Goal: Task Accomplishment & Management: Complete application form

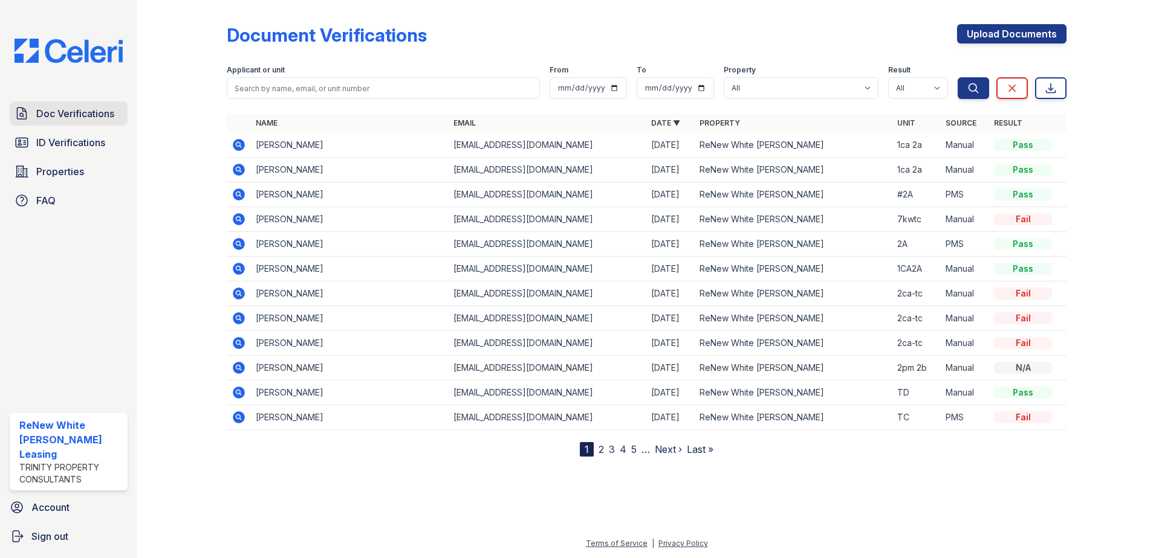
click at [97, 117] on span "Doc Verifications" at bounding box center [75, 113] width 78 height 15
click at [31, 111] on link "Doc Verifications" at bounding box center [69, 114] width 118 height 24
click at [1009, 31] on link "Upload Documents" at bounding box center [1011, 33] width 109 height 19
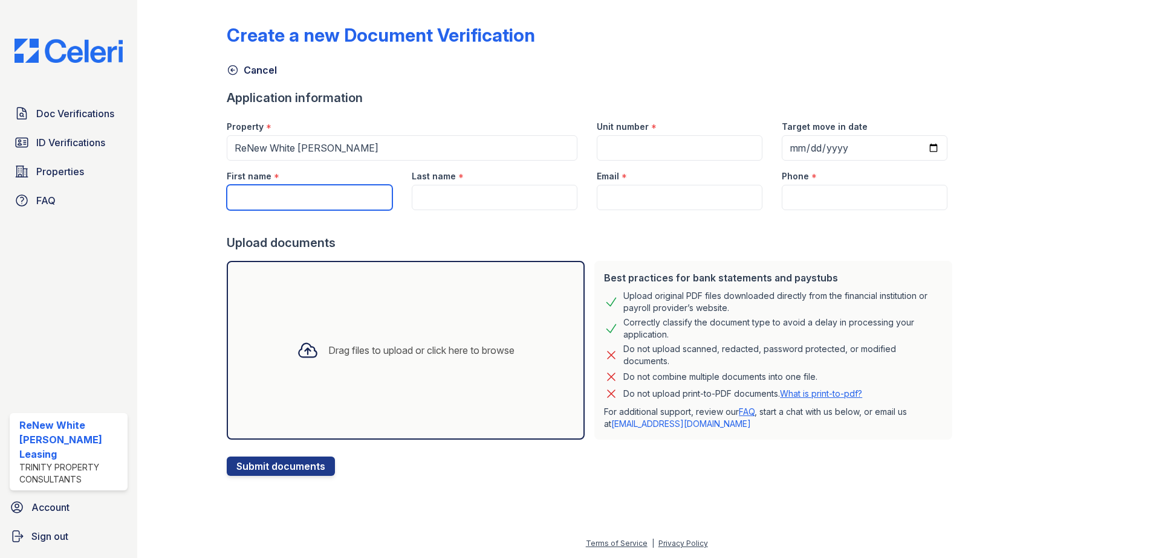
click at [326, 195] on input "First name" at bounding box center [310, 197] width 166 height 25
type input "Tavon"
type input "Narcisse"
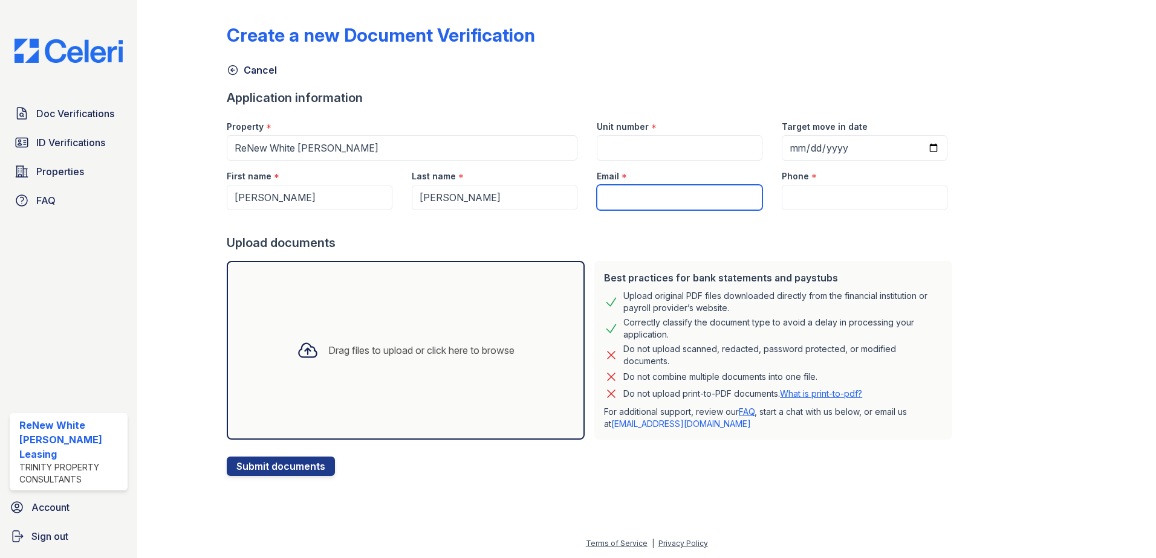
type input "truetavon@gmail.com"
type input "4107105267"
click at [378, 375] on div "Drag files to upload or click here to browse" at bounding box center [406, 350] width 358 height 179
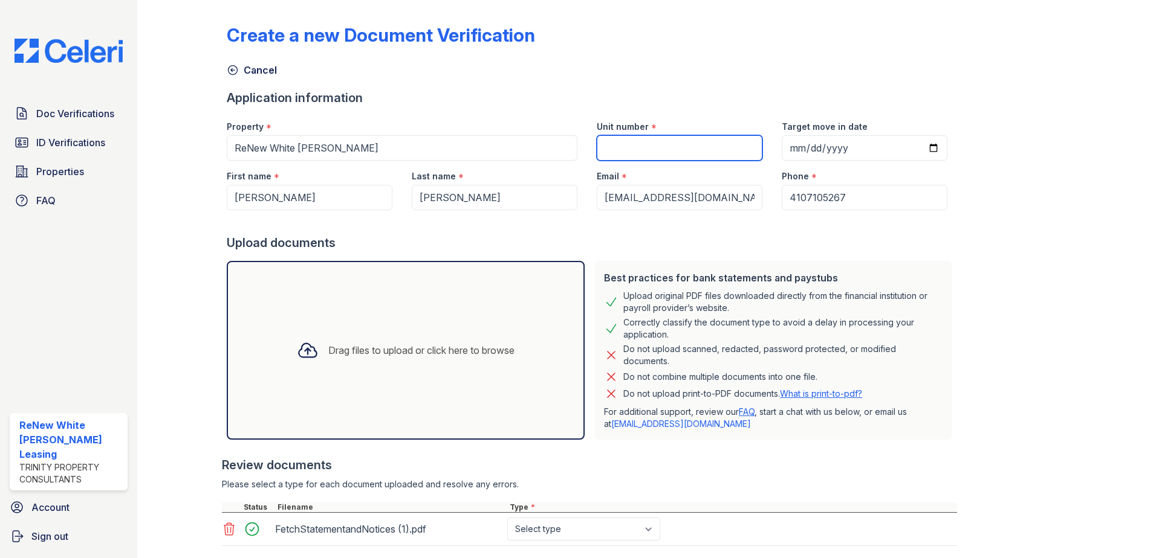
click at [627, 144] on input "Unit number" at bounding box center [680, 147] width 166 height 25
type input "2pm2b"
click at [371, 387] on div "Drag files to upload or click here to browse" at bounding box center [406, 350] width 358 height 179
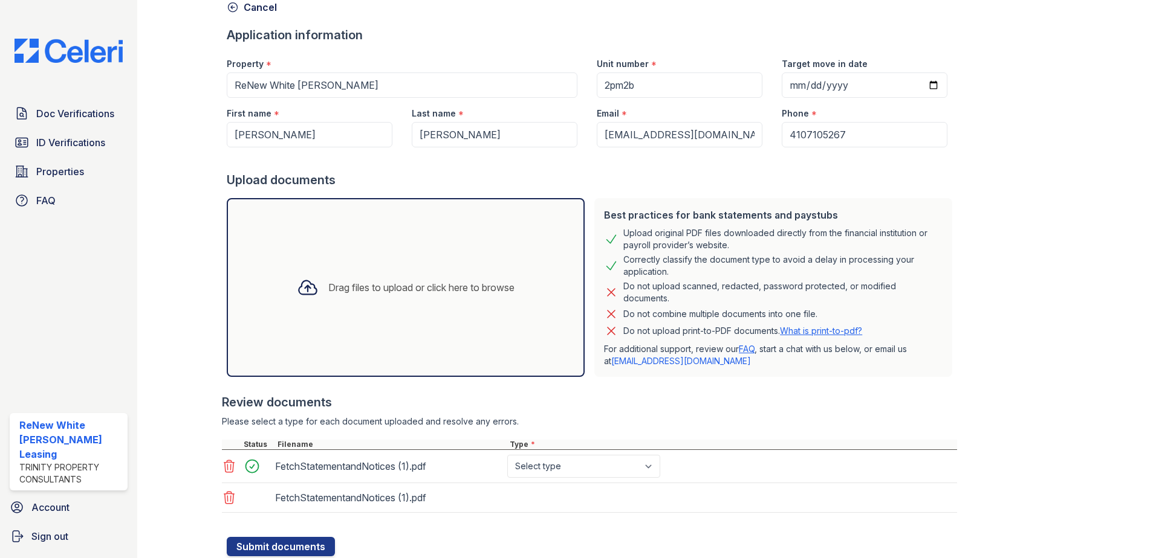
scroll to position [102, 0]
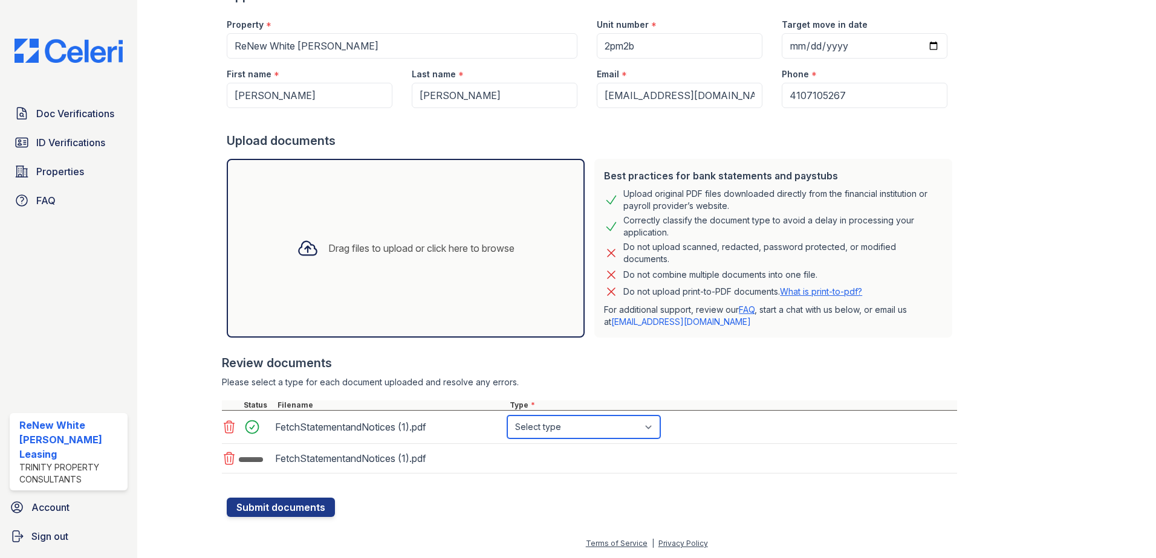
click at [581, 420] on select "Select type Paystub Bank Statement Offer Letter Tax Documents Benefit Award Let…" at bounding box center [583, 427] width 153 height 23
click at [507, 416] on select "Select type Paystub Bank Statement Offer Letter Tax Documents Benefit Award Let…" at bounding box center [583, 427] width 153 height 23
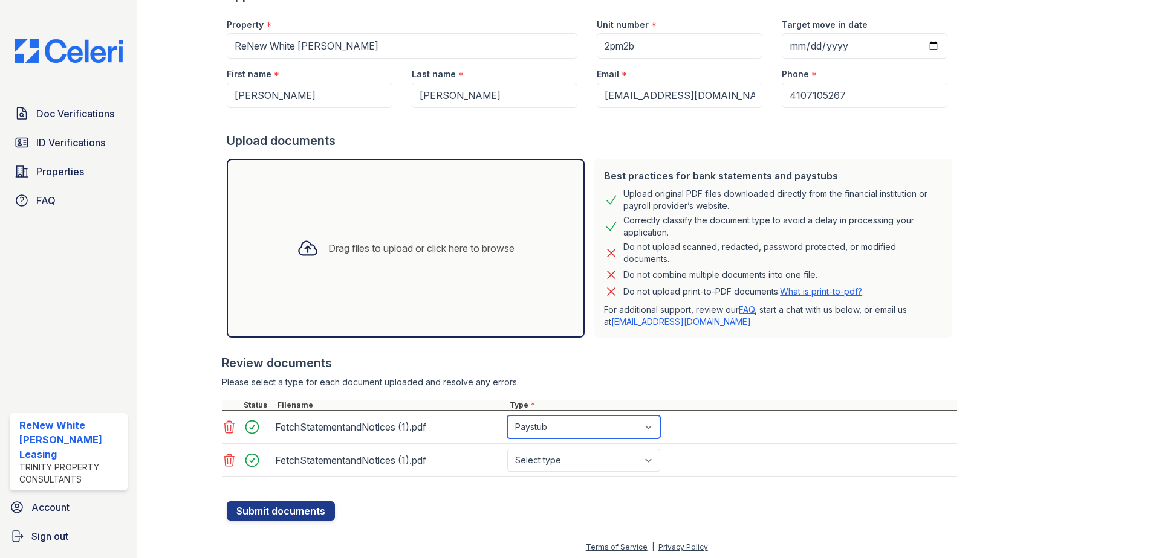
click at [563, 431] on select "Select type Paystub Bank Statement Offer Letter Tax Documents Benefit Award Let…" at bounding box center [583, 427] width 153 height 23
select select "bank_statement"
click at [507, 416] on select "Select type Paystub Bank Statement Offer Letter Tax Documents Benefit Award Let…" at bounding box center [583, 427] width 153 height 23
drag, startPoint x: 561, startPoint y: 453, endPoint x: 559, endPoint y: 461, distance: 8.1
click at [561, 453] on select "Select type Paystub Bank Statement Offer Letter Tax Documents Benefit Award Let…" at bounding box center [583, 460] width 153 height 23
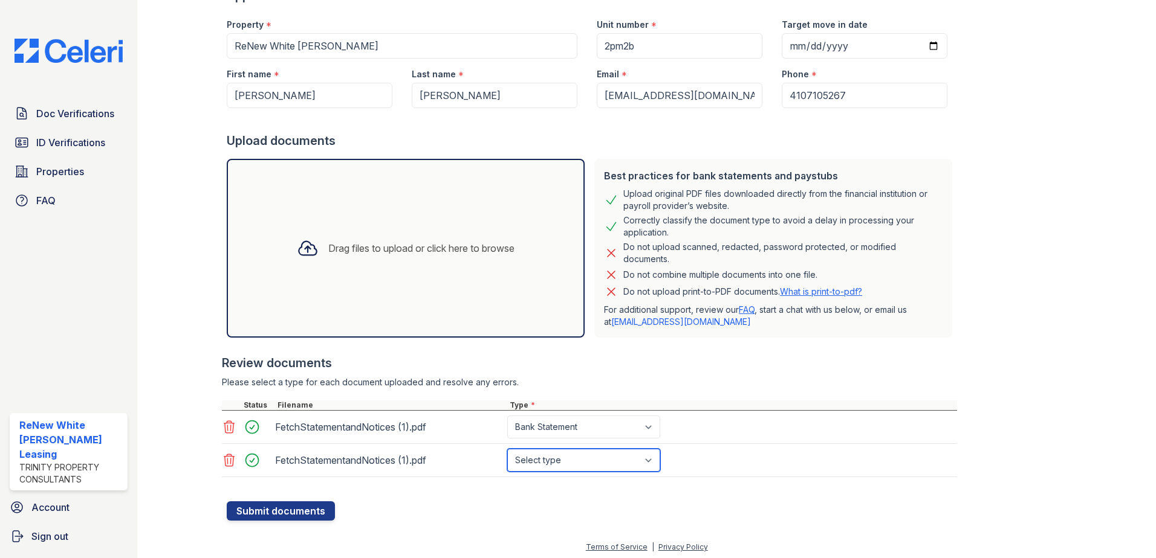
select select "bank_statement"
click at [507, 449] on select "Select type Paystub Bank Statement Offer Letter Tax Documents Benefit Award Let…" at bounding box center [583, 460] width 153 height 23
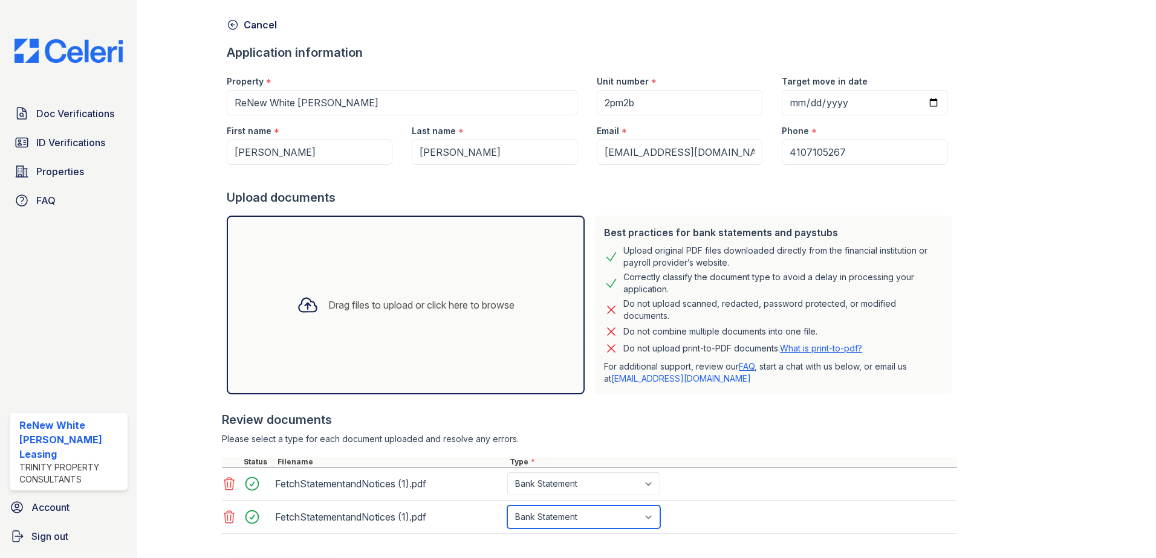
scroll to position [106, 0]
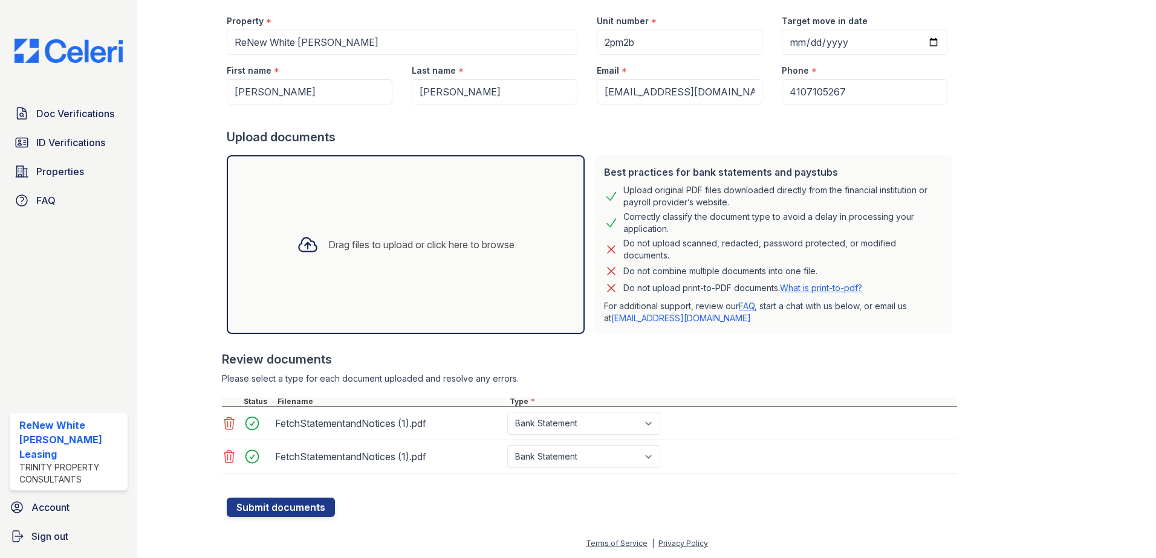
click at [449, 236] on div "Drag files to upload or click here to browse" at bounding box center [405, 244] width 237 height 41
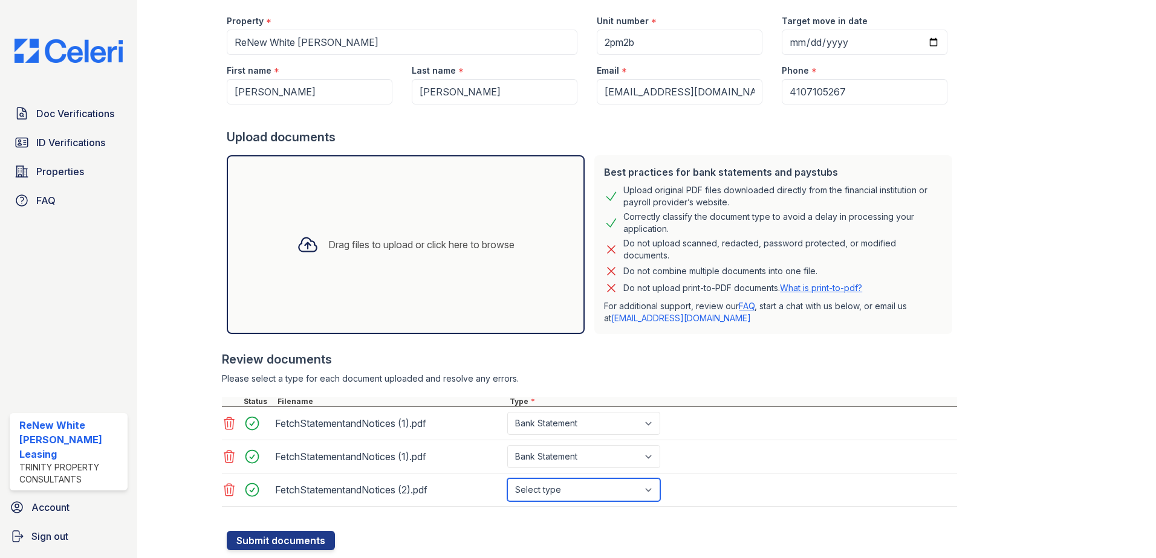
click at [553, 490] on select "Select type Paystub Bank Statement Offer Letter Tax Documents Benefit Award Let…" at bounding box center [583, 490] width 153 height 23
select select "bank_statement"
click at [507, 479] on select "Select type Paystub Bank Statement Offer Letter Tax Documents Benefit Award Let…" at bounding box center [583, 490] width 153 height 23
click at [481, 254] on div "Drag files to upload or click here to browse" at bounding box center [405, 244] width 237 height 41
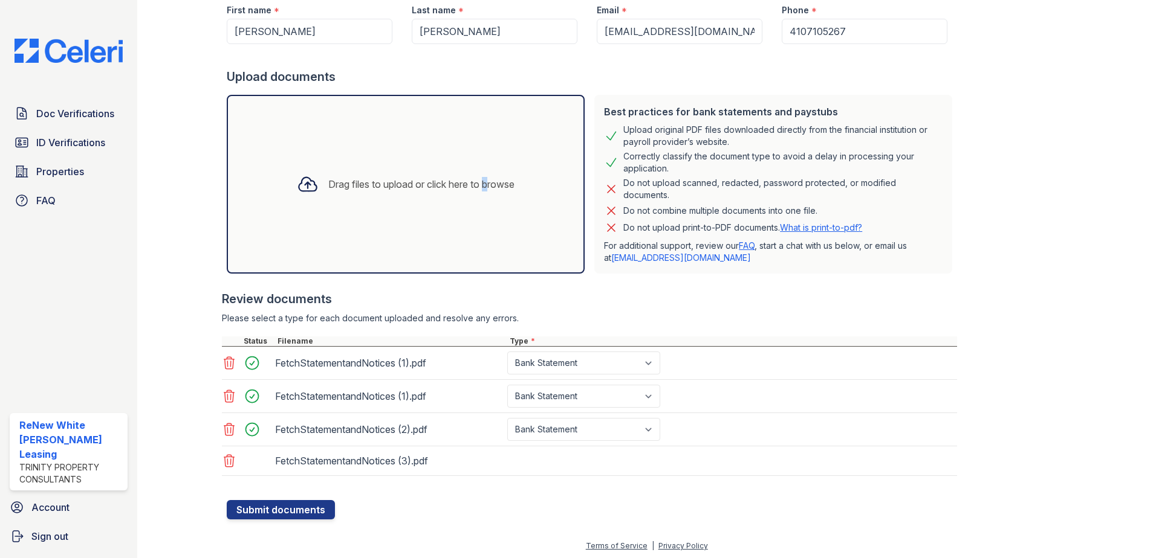
scroll to position [169, 0]
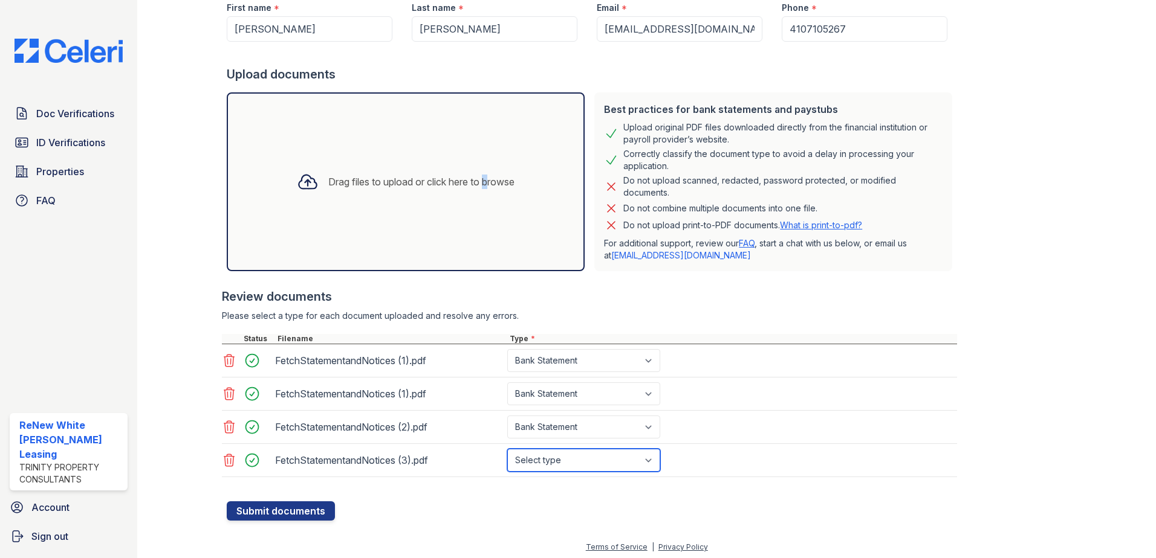
click at [552, 457] on select "Select type Paystub Bank Statement Offer Letter Tax Documents Benefit Award Let…" at bounding box center [583, 460] width 153 height 23
select select "bank_statement"
click at [507, 449] on select "Select type Paystub Bank Statement Offer Letter Tax Documents Benefit Award Let…" at bounding box center [583, 460] width 153 height 23
click at [227, 361] on icon at bounding box center [229, 361] width 15 height 15
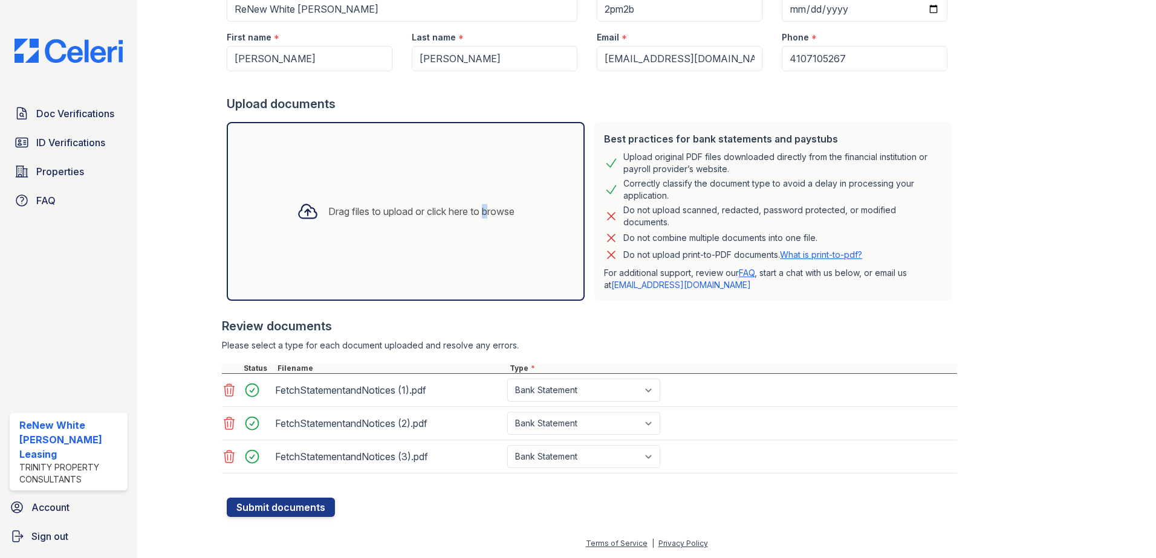
scroll to position [139, 0]
click at [303, 504] on button "Submit documents" at bounding box center [281, 507] width 108 height 19
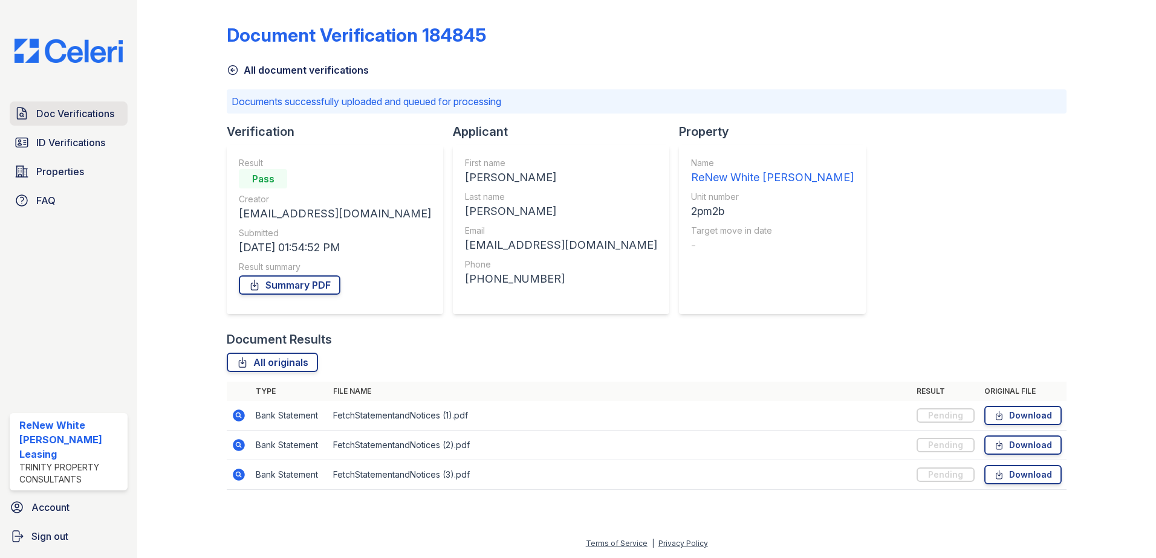
click at [80, 114] on span "Doc Verifications" at bounding box center [75, 113] width 78 height 15
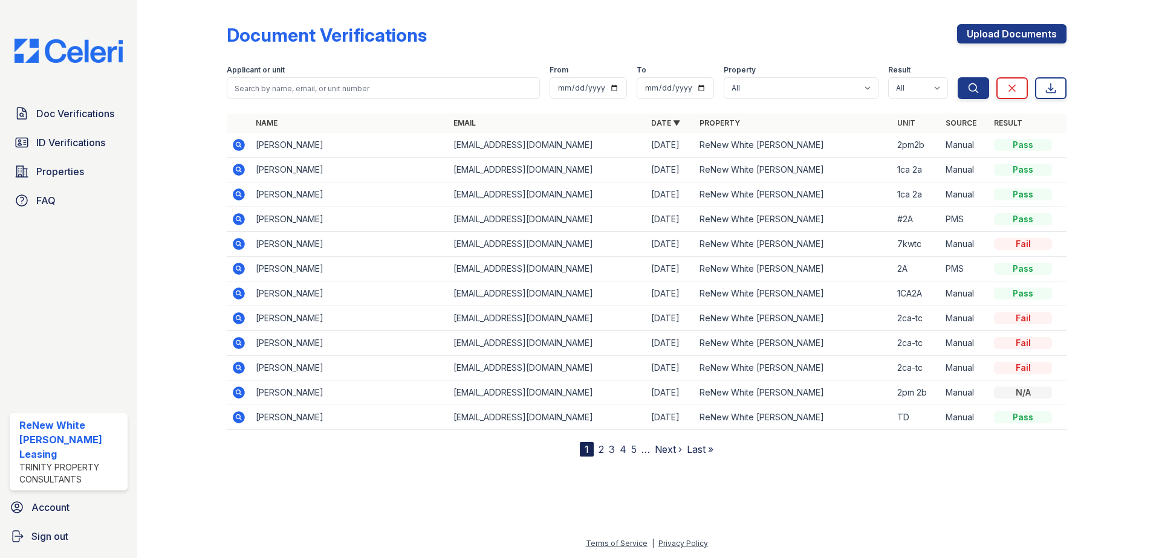
click at [243, 146] on icon at bounding box center [239, 145] width 12 height 12
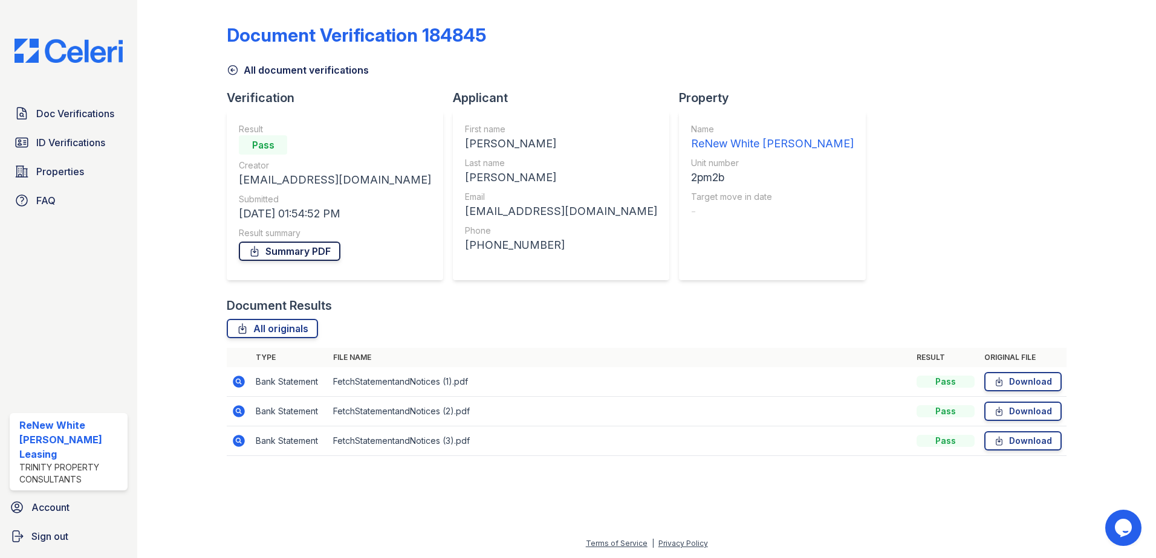
click at [278, 248] on link "Summary PDF" at bounding box center [290, 251] width 102 height 19
click at [34, 106] on link "Doc Verifications" at bounding box center [69, 114] width 118 height 24
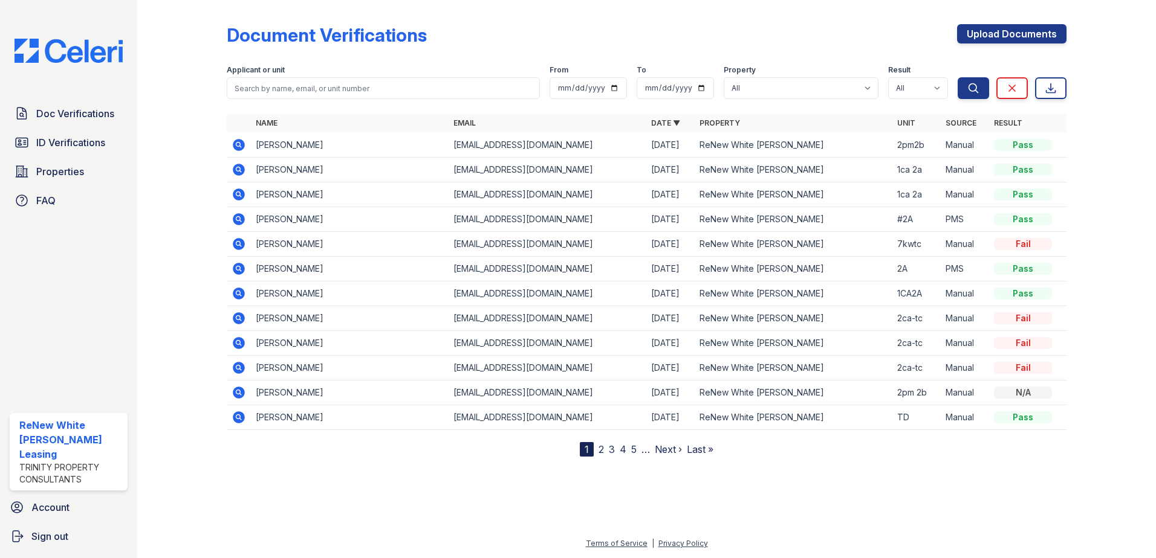
click at [600, 449] on link "2" at bounding box center [600, 450] width 5 height 12
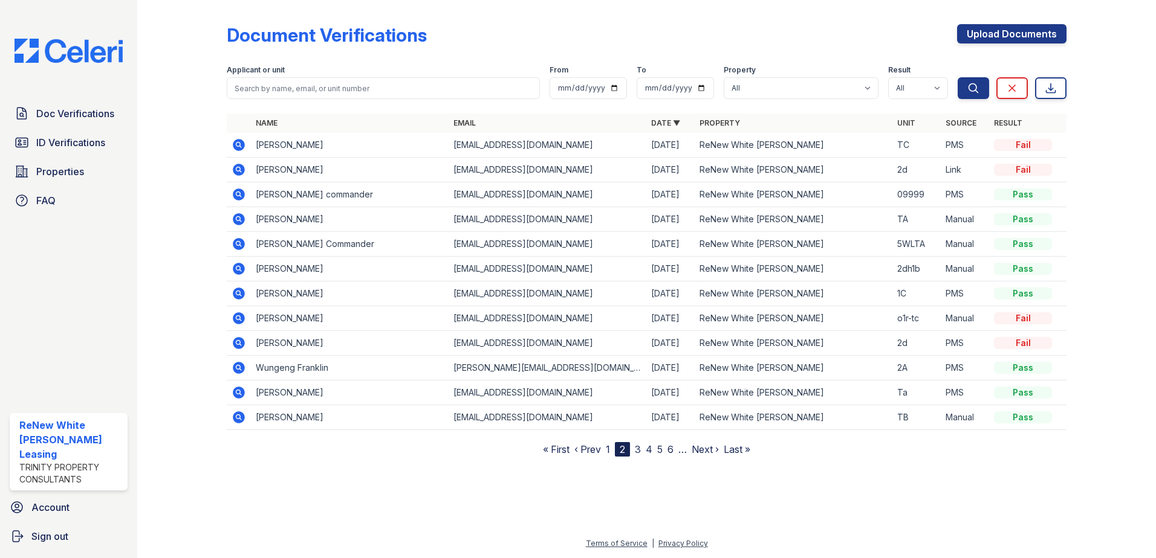
click at [641, 448] on link "3" at bounding box center [638, 450] width 6 height 12
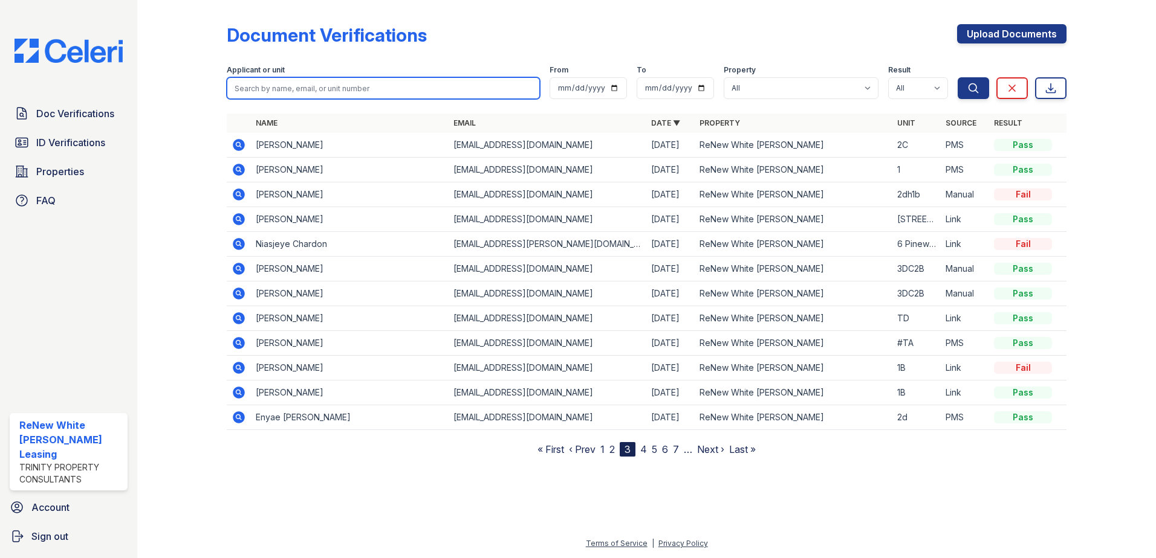
click at [253, 86] on input "search" at bounding box center [383, 88] width 313 height 22
type input "k"
type input "keith"
click at [957, 77] on button "Search" at bounding box center [972, 88] width 31 height 22
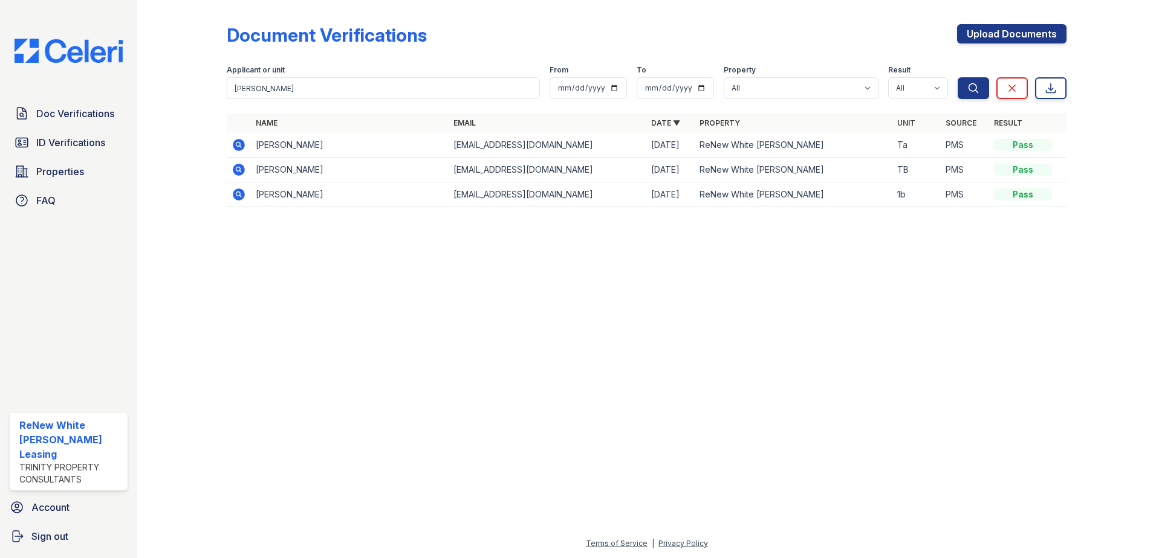
click at [243, 146] on icon at bounding box center [239, 145] width 12 height 12
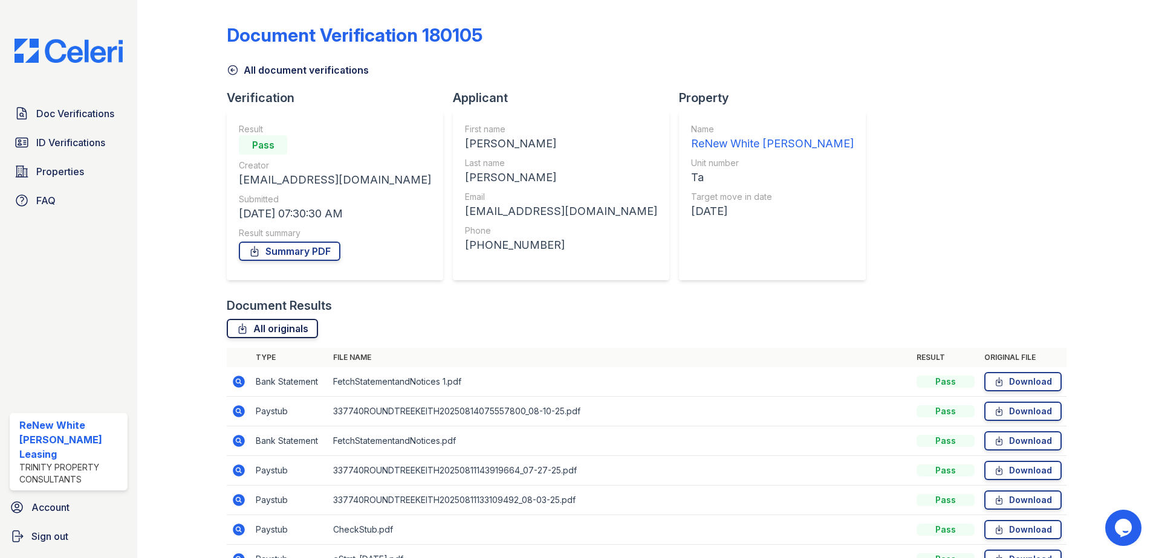
click at [292, 329] on link "All originals" at bounding box center [272, 328] width 91 height 19
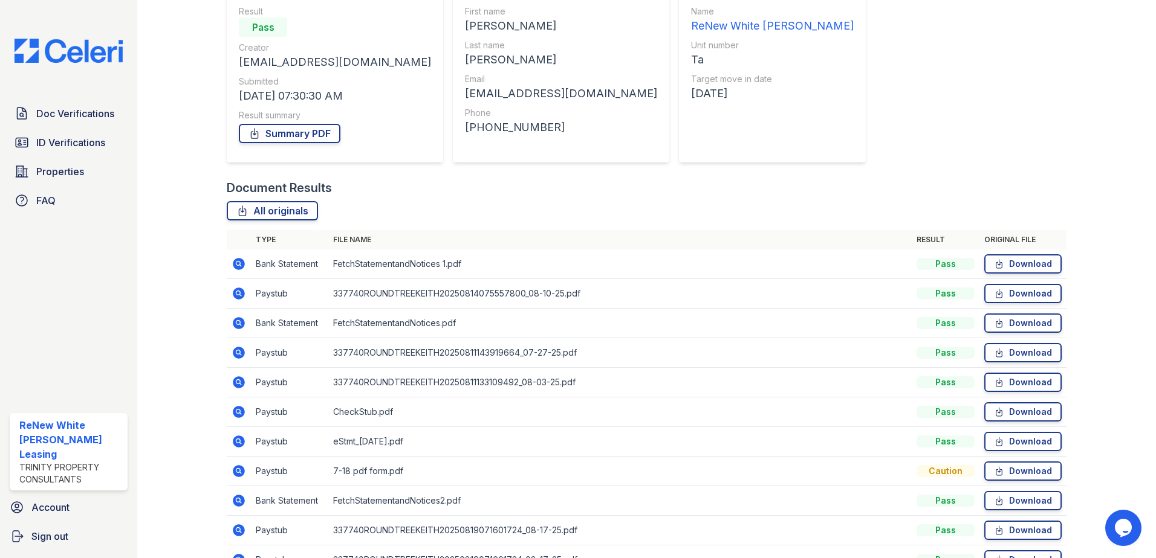
scroll to position [121, 0]
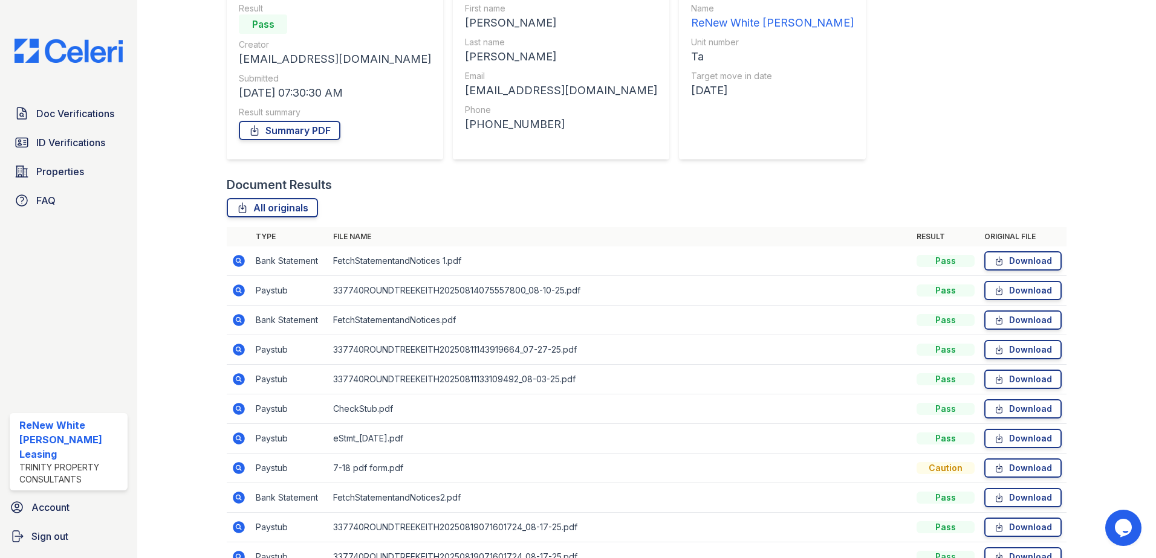
click at [239, 349] on icon at bounding box center [238, 350] width 15 height 15
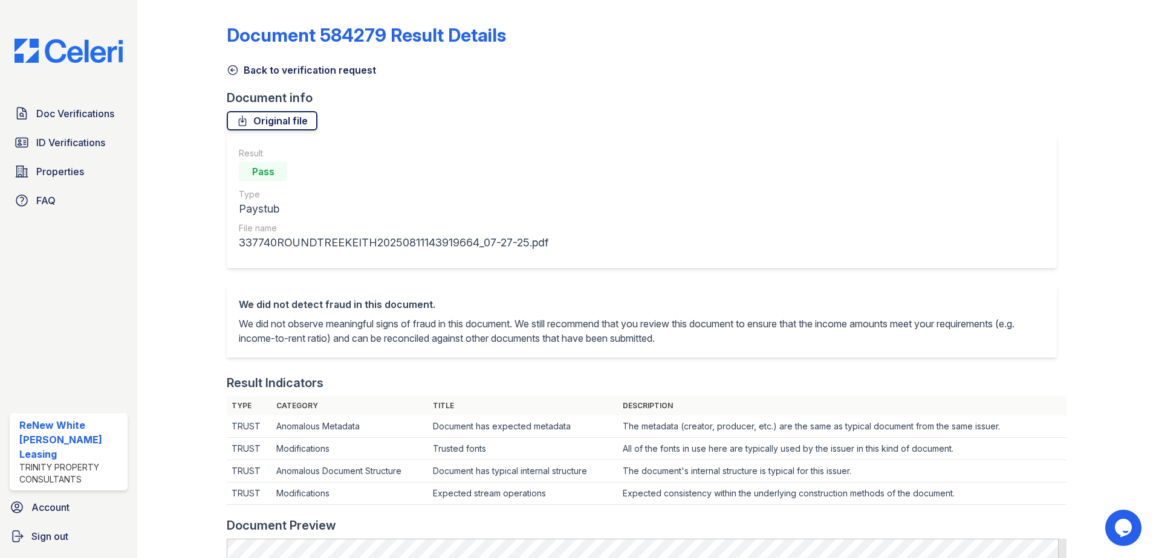
click at [259, 126] on link "Original file" at bounding box center [272, 120] width 91 height 19
click at [83, 146] on span "ID Verifications" at bounding box center [70, 142] width 69 height 15
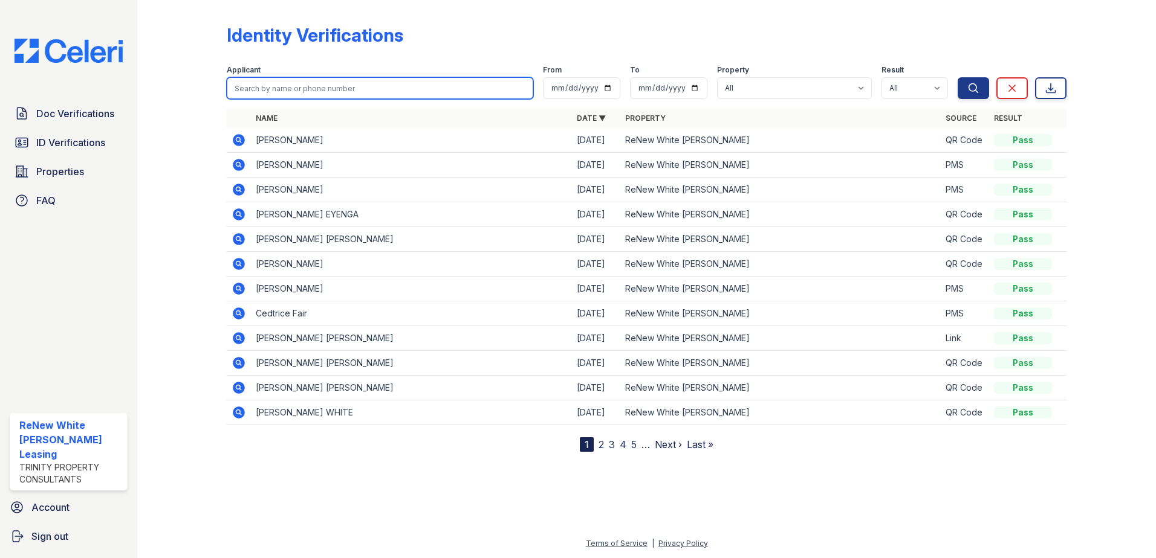
click at [397, 83] on input "search" at bounding box center [380, 88] width 306 height 22
type input "keith"
click at [957, 77] on button "Search" at bounding box center [972, 88] width 31 height 22
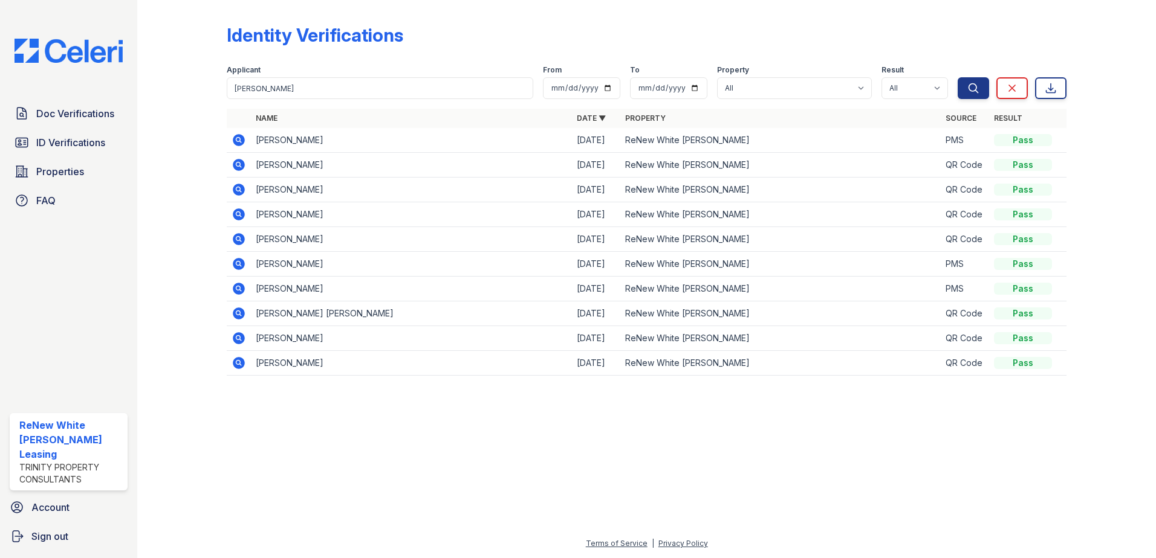
click at [239, 143] on icon at bounding box center [239, 140] width 12 height 12
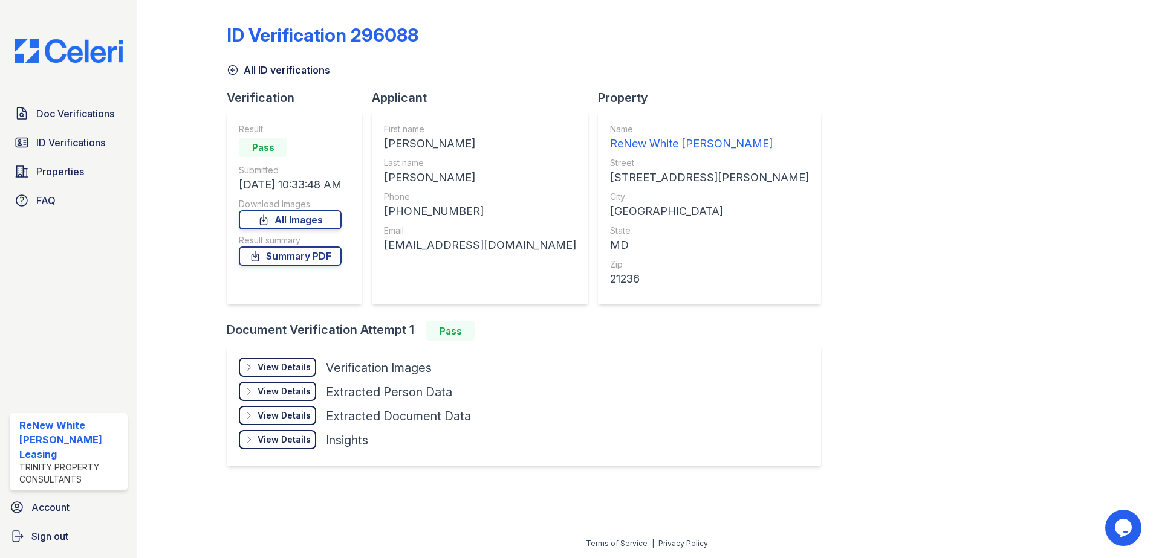
click at [267, 375] on div "View Details Details" at bounding box center [277, 367] width 77 height 19
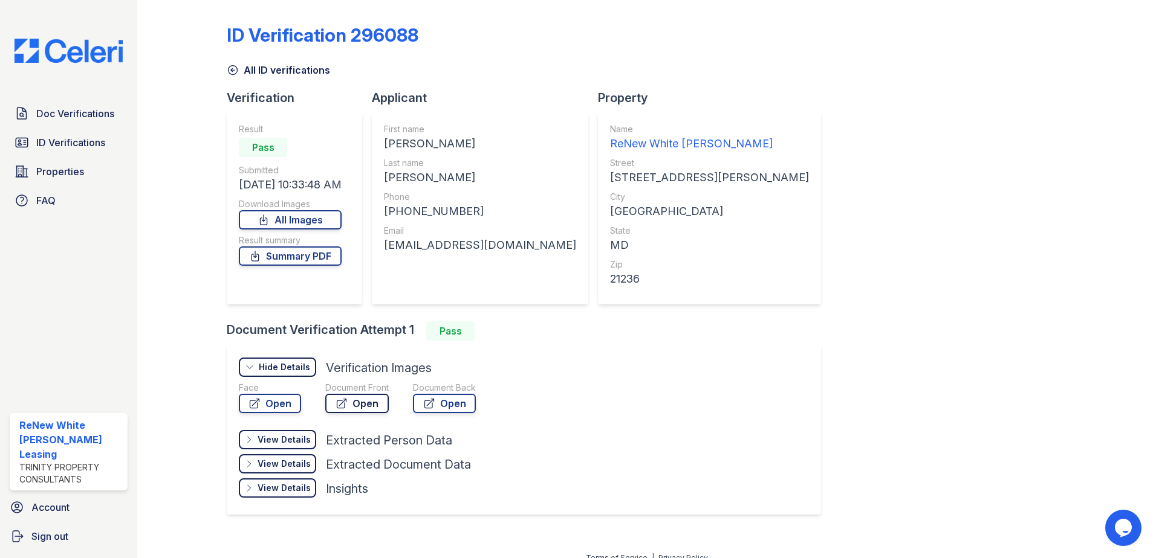
click at [337, 401] on icon at bounding box center [341, 404] width 12 height 12
click at [313, 254] on link "Summary PDF" at bounding box center [290, 256] width 103 height 19
